Goal: Information Seeking & Learning: Learn about a topic

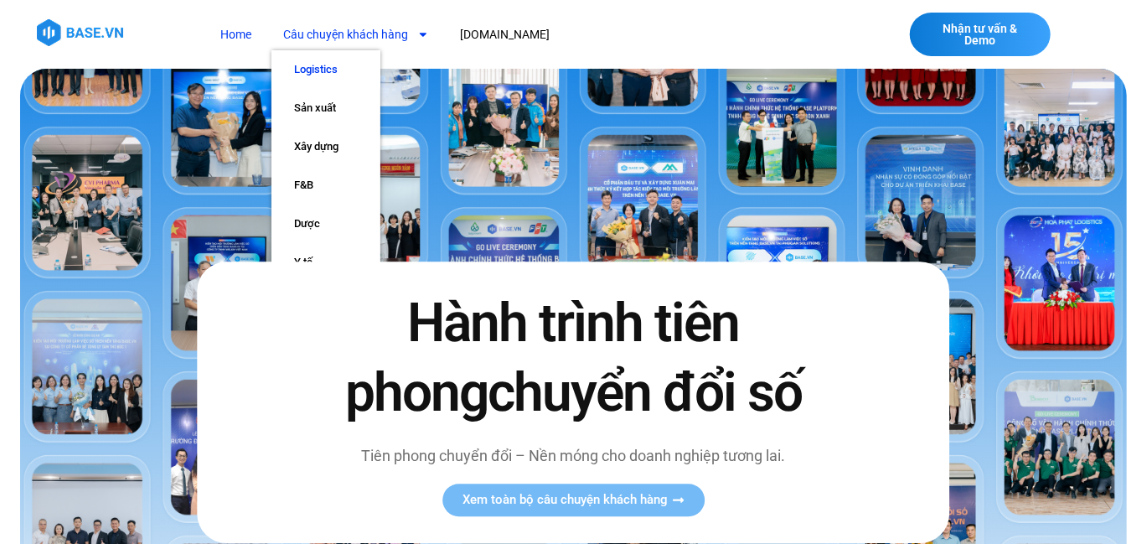
click at [330, 75] on link "Logistics" at bounding box center [326, 69] width 109 height 39
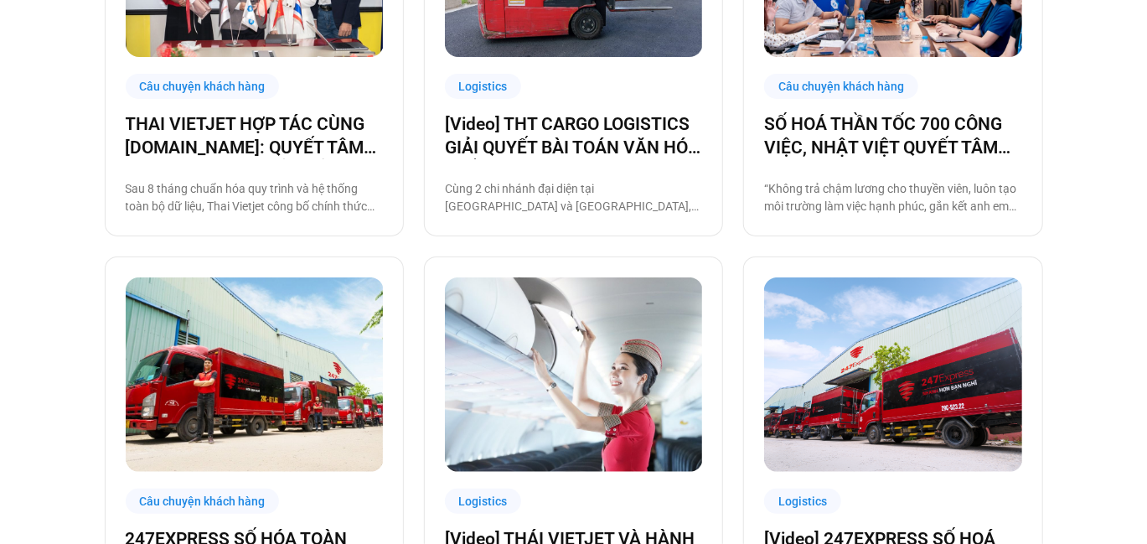
scroll to position [629, 0]
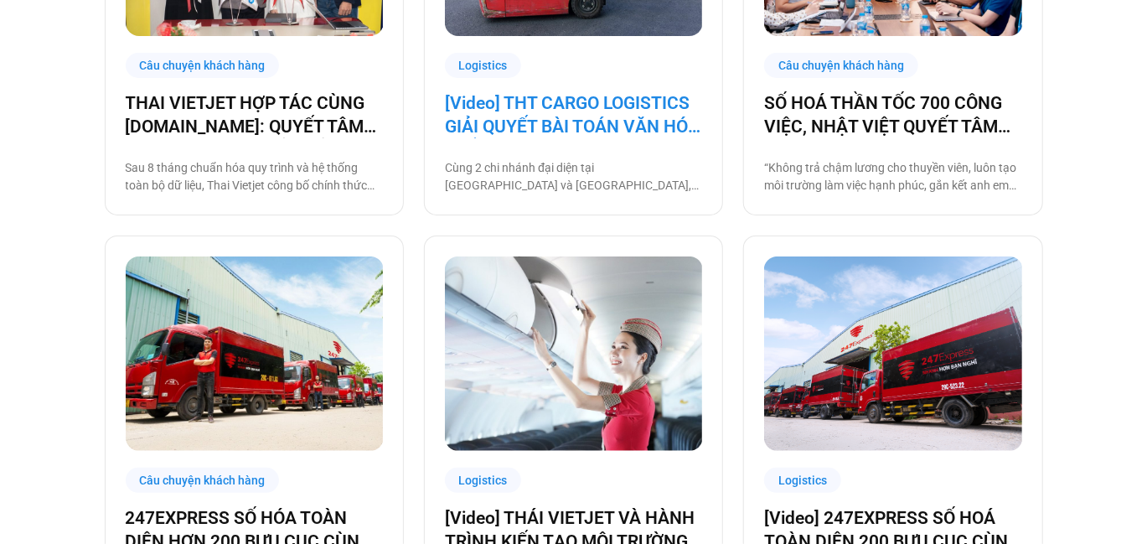
click at [615, 102] on link "[Video] THT CARGO LOGISTICS GIẢI QUYẾT BÀI TOÁN VĂN HÓA NHẰM TĂNG TRƯỞNG BỀN VỮ…" at bounding box center [573, 114] width 257 height 47
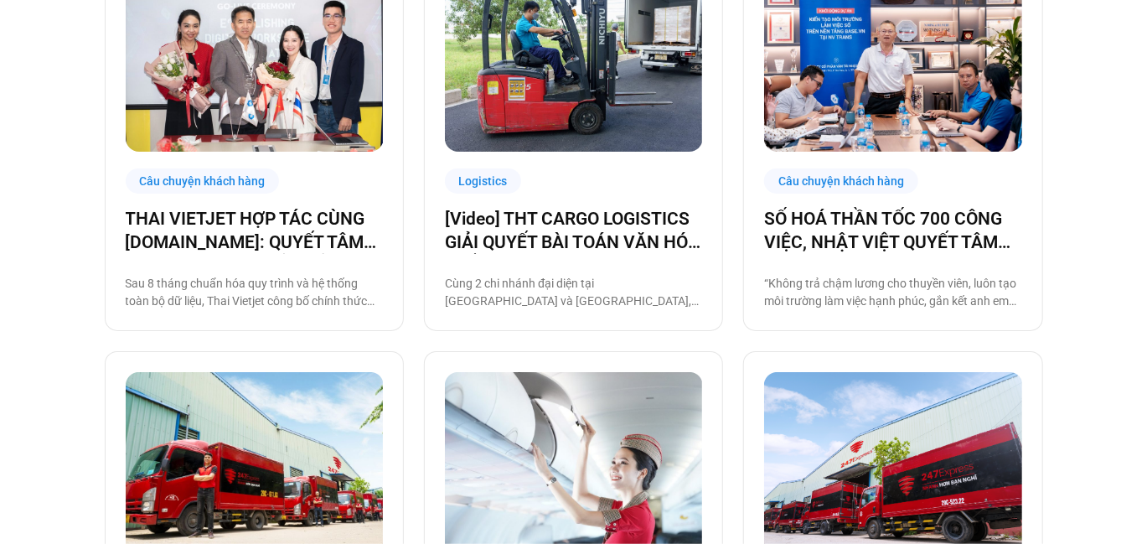
scroll to position [484, 0]
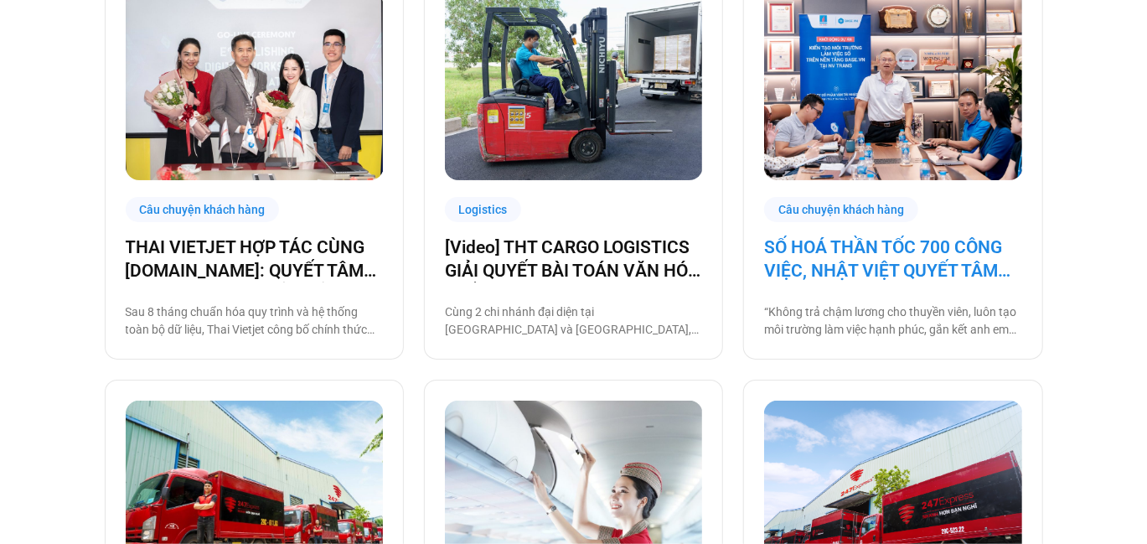
click at [870, 255] on link "SỐ HOÁ THẦN TỐC 700 CÔNG VIỆC, NHẬT VIỆT QUYẾT TÂM “GẮN KẾT TÀU – BỜ”" at bounding box center [892, 259] width 257 height 47
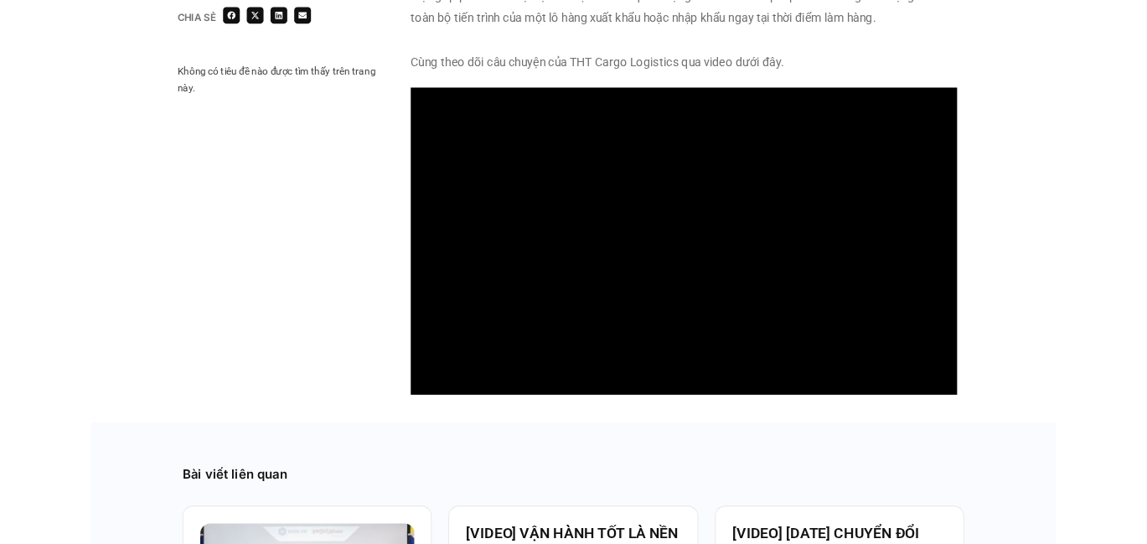
scroll to position [1554, 0]
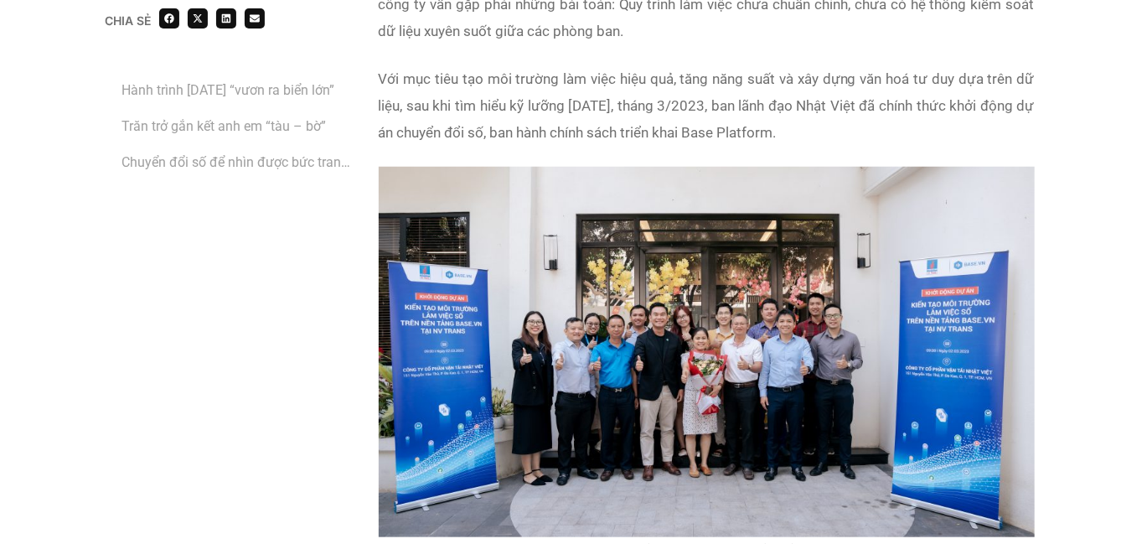
scroll to position [3428, 0]
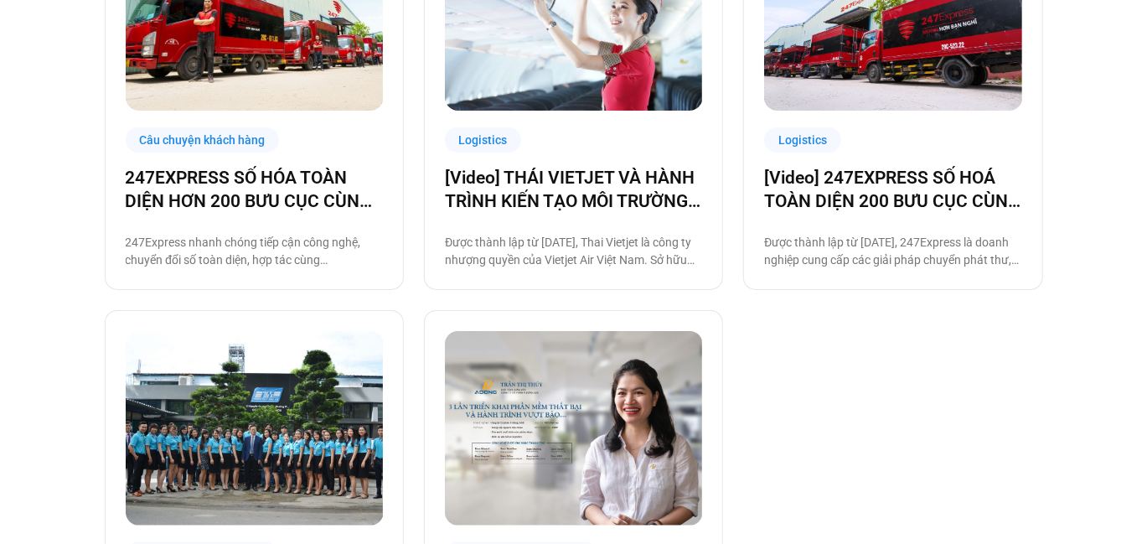
scroll to position [972, 0]
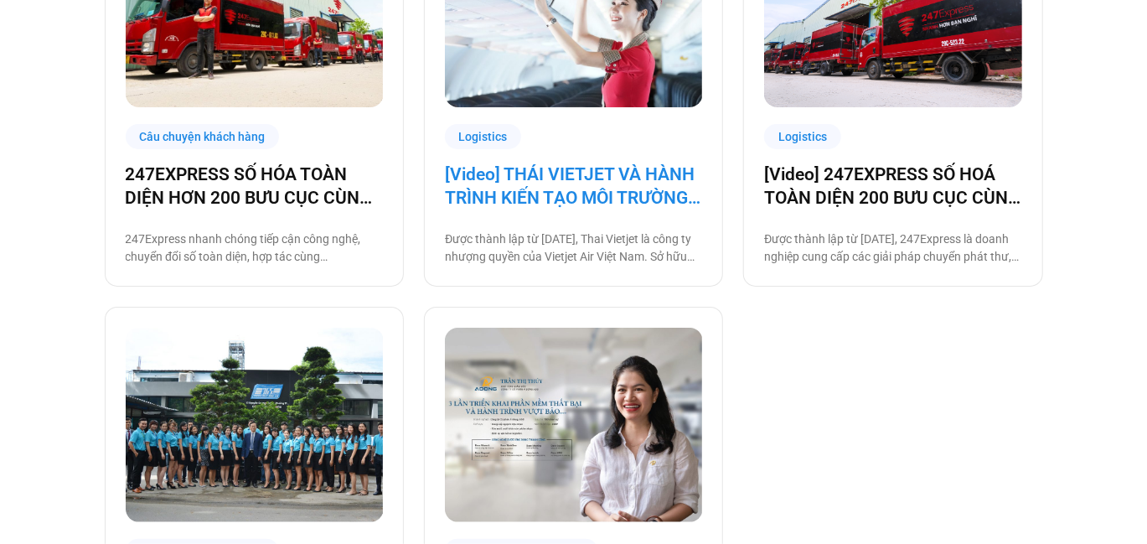
click at [536, 184] on link "[Video] THÁI VIETJET VÀ HÀNH TRÌNH KIẾN TẠO MÔI TRƯỜNG LÀM VIỆC SỐ CÙNG BASE.VN" at bounding box center [573, 186] width 257 height 47
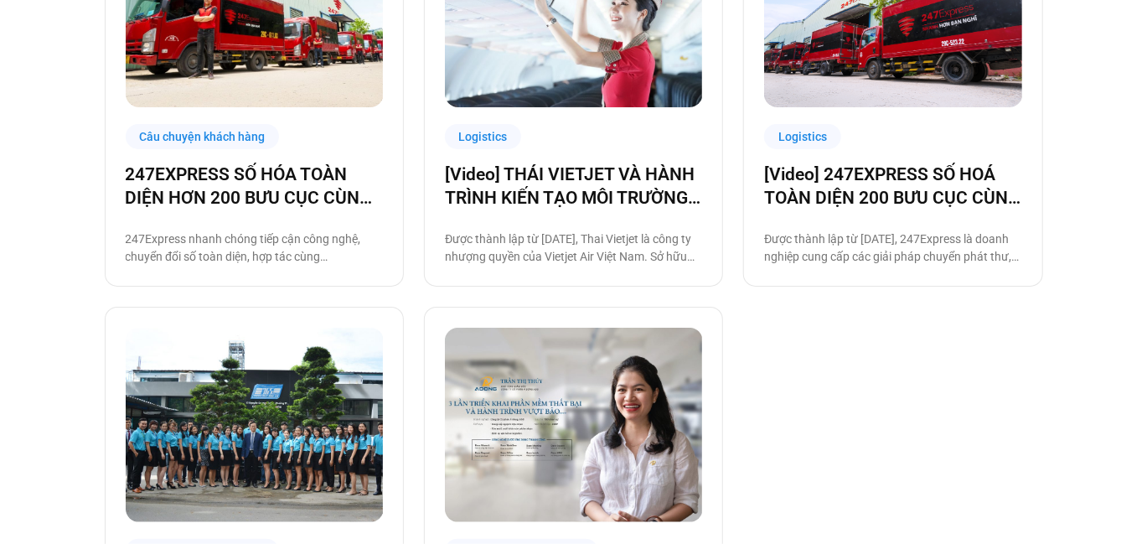
scroll to position [1107, 0]
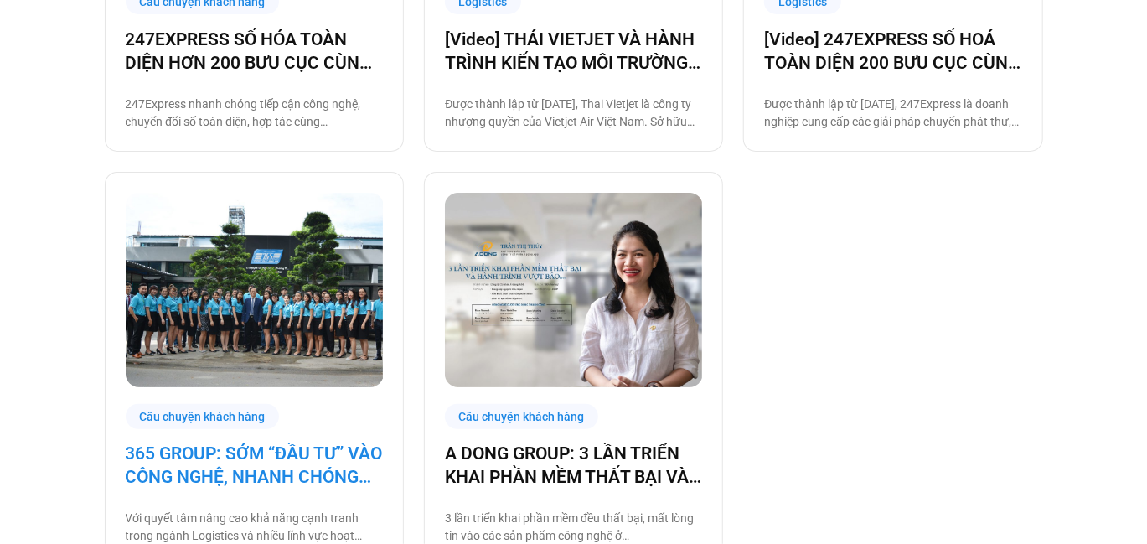
click at [234, 471] on link "365 GROUP: SỚM “ĐẦU TƯ” VÀO CÔNG NGHỆ, NHANH CHÓNG “THU LỢI NHUẬN”" at bounding box center [254, 466] width 257 height 47
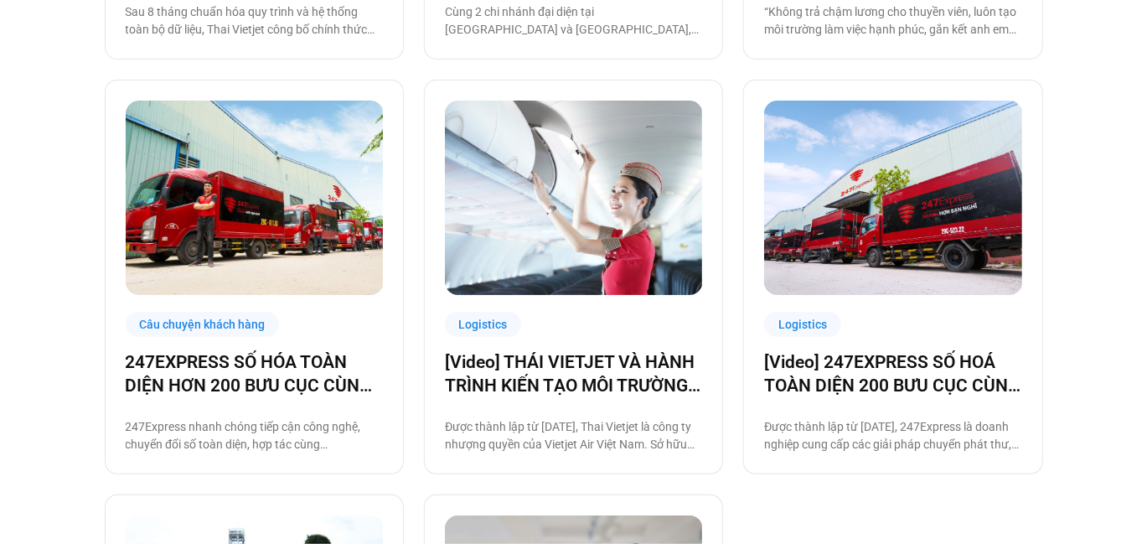
scroll to position [795, 0]
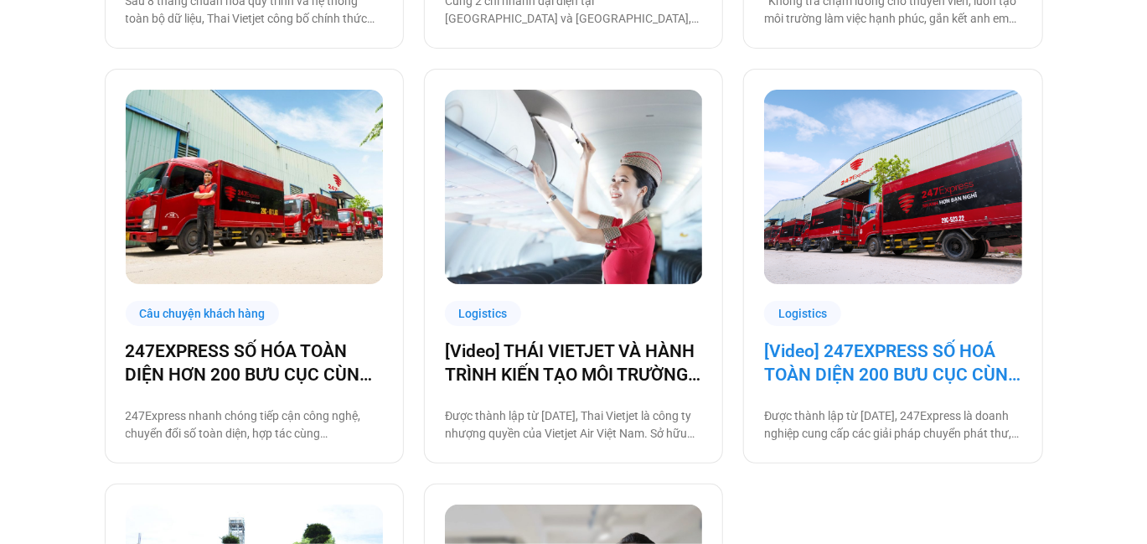
click at [878, 372] on link "[Video] 247EXPRESS SỐ HOÁ TOÀN DIỆN 200 BƯU CỤC CÙNG [DOMAIN_NAME]" at bounding box center [892, 362] width 257 height 47
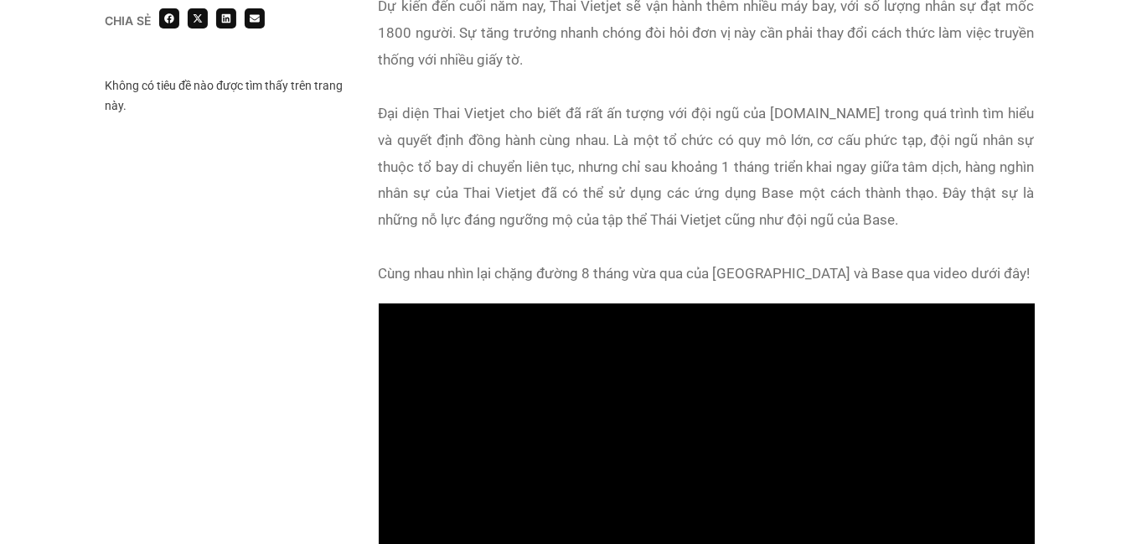
scroll to position [1382, 0]
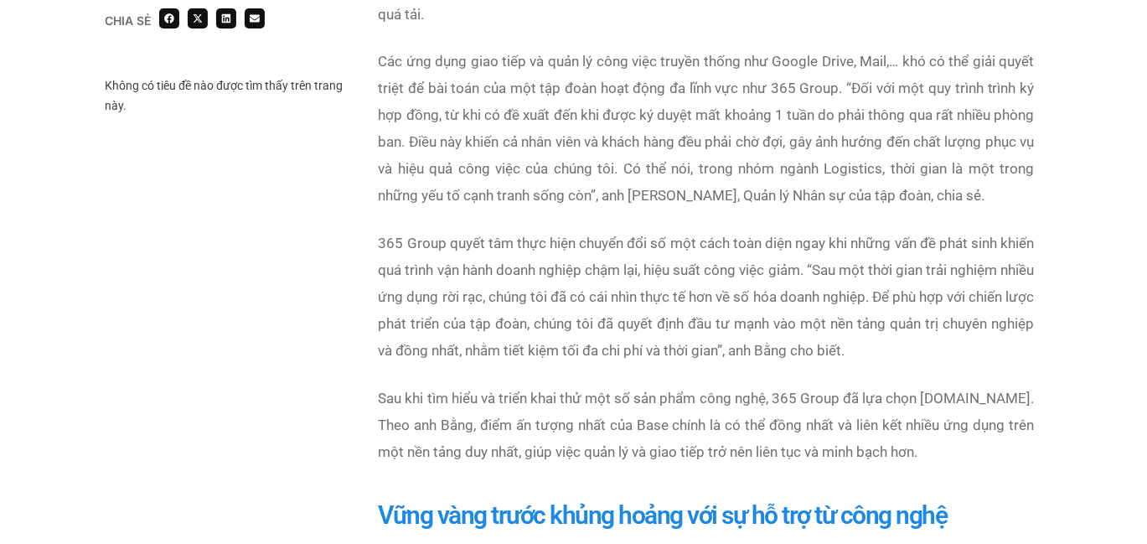
scroll to position [1523, 0]
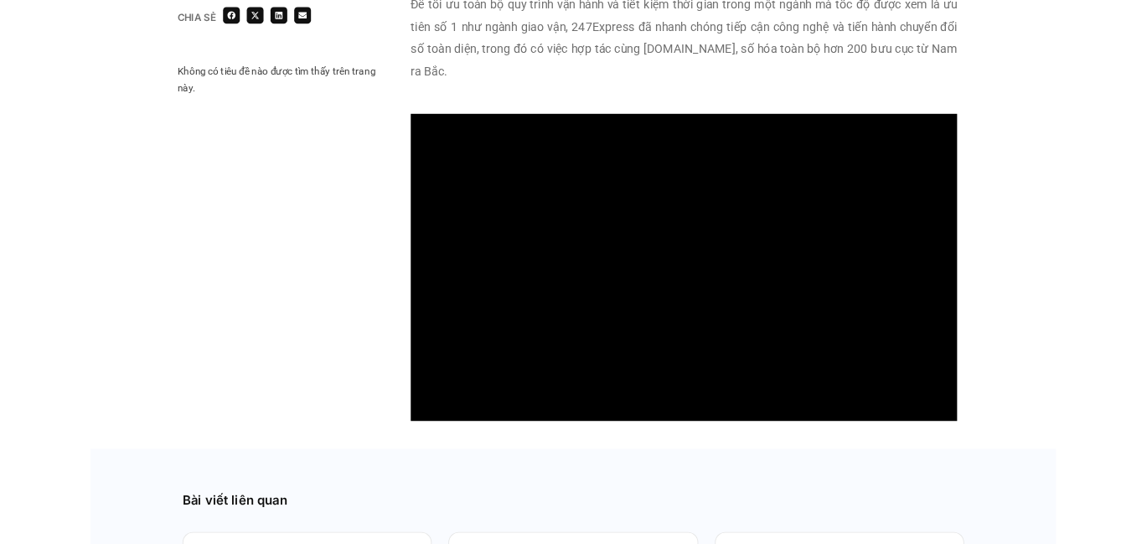
scroll to position [1555, 0]
